Goal: Task Accomplishment & Management: Use online tool/utility

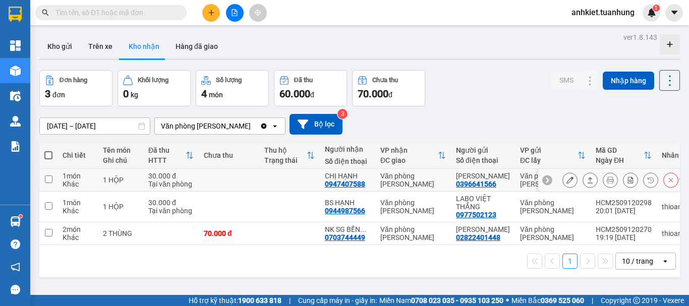
click at [586, 184] on icon at bounding box center [589, 179] width 7 height 7
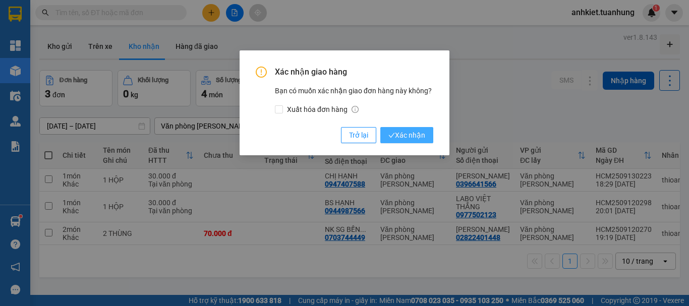
click at [415, 142] on button "Xác nhận" at bounding box center [406, 135] width 53 height 16
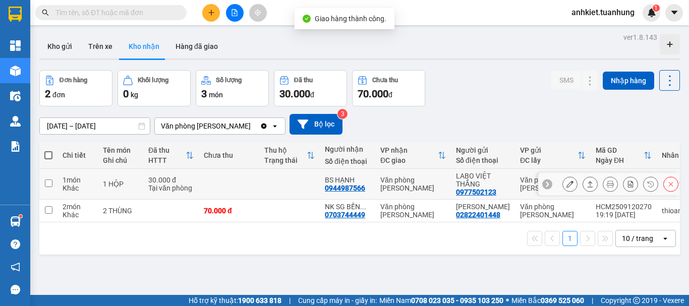
click at [583, 178] on button at bounding box center [590, 184] width 14 height 18
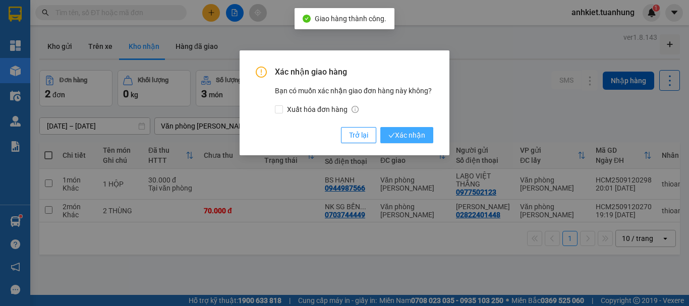
click at [419, 139] on span "Xác nhận" at bounding box center [406, 135] width 37 height 11
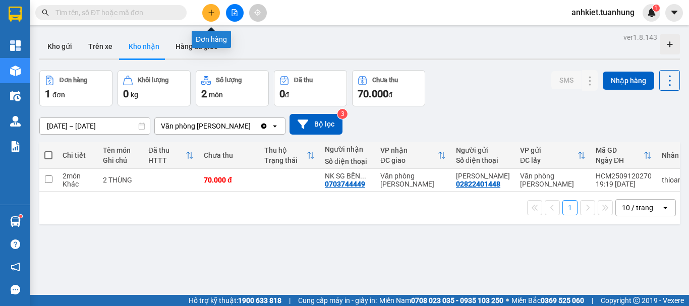
click at [208, 13] on icon "plus" at bounding box center [211, 12] width 7 height 7
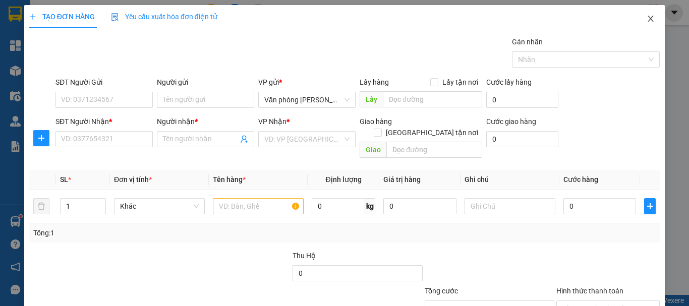
click at [646, 19] on icon "close" at bounding box center [650, 19] width 8 height 8
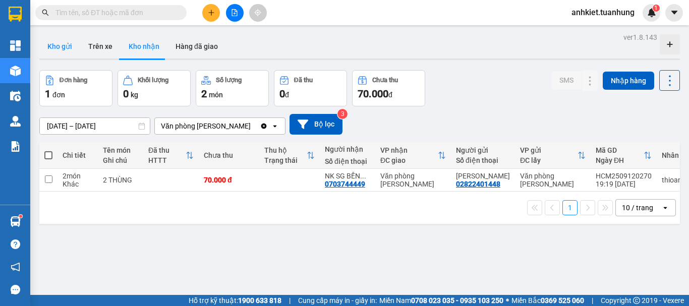
click at [75, 38] on button "Kho gửi" at bounding box center [59, 46] width 41 height 24
